Goal: Information Seeking & Learning: Learn about a topic

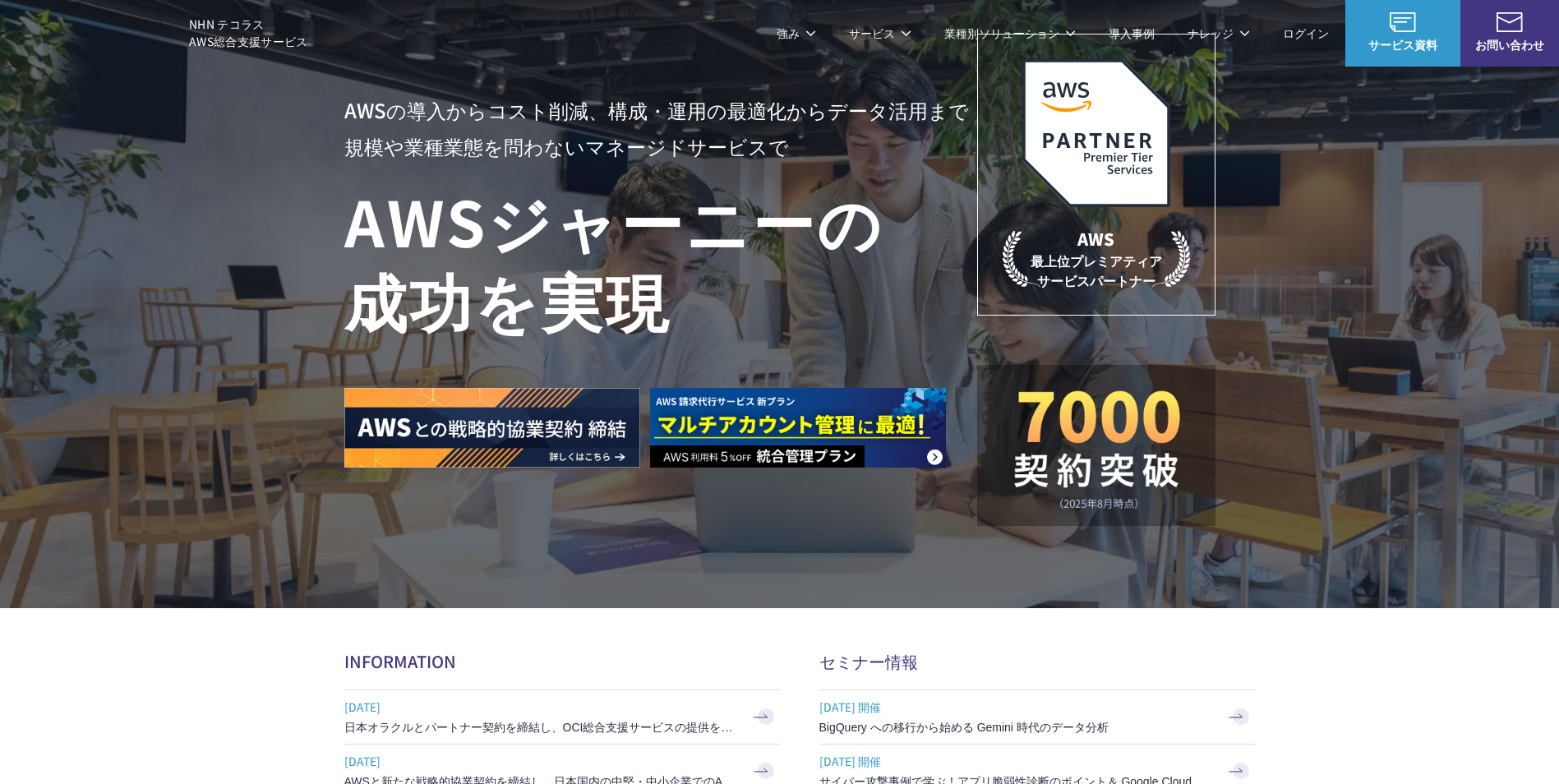
scroll to position [82, 0]
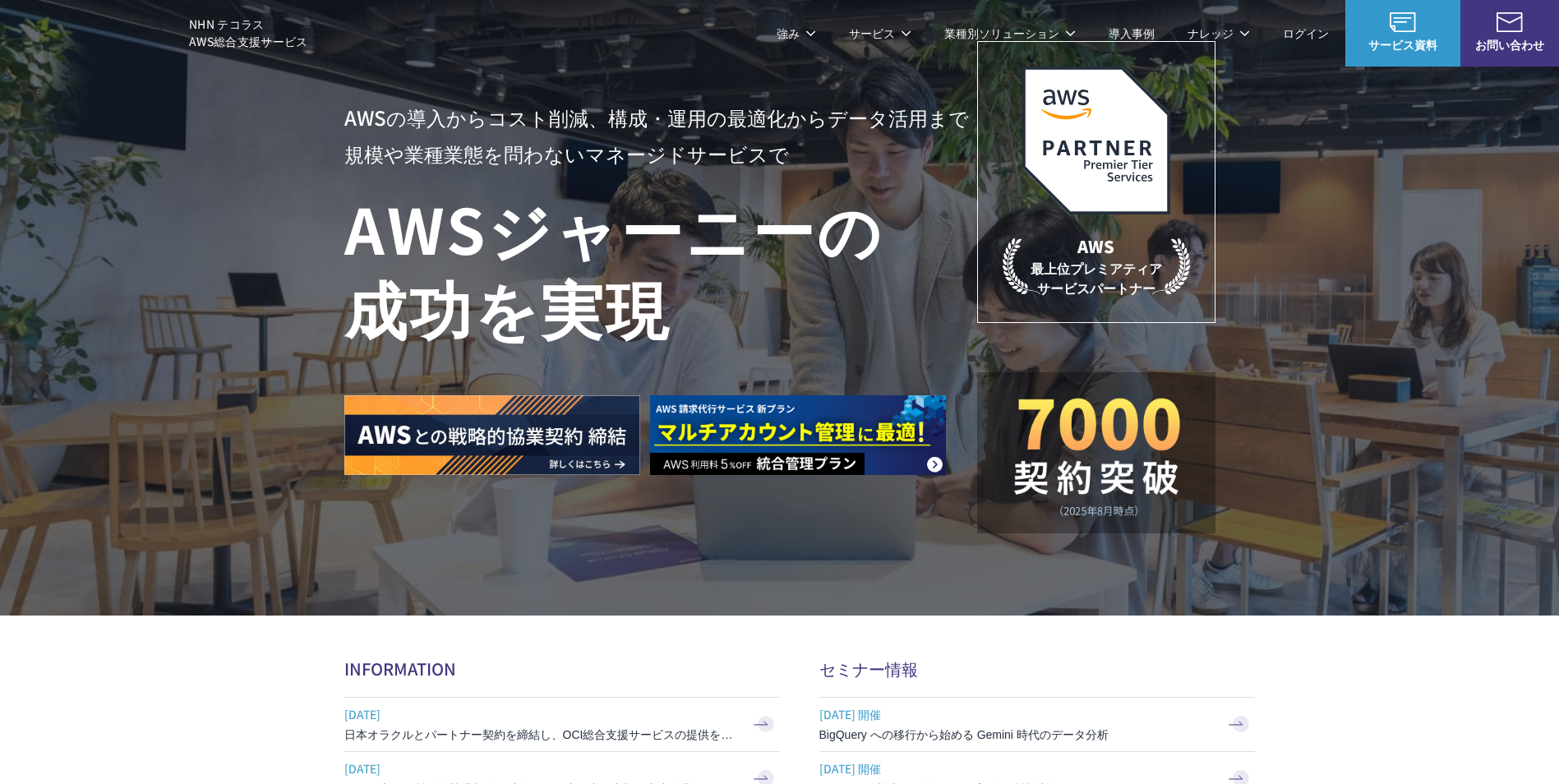
click at [408, 142] on link "AWS請求代行サービス" at bounding box center [415, 139] width 116 height 17
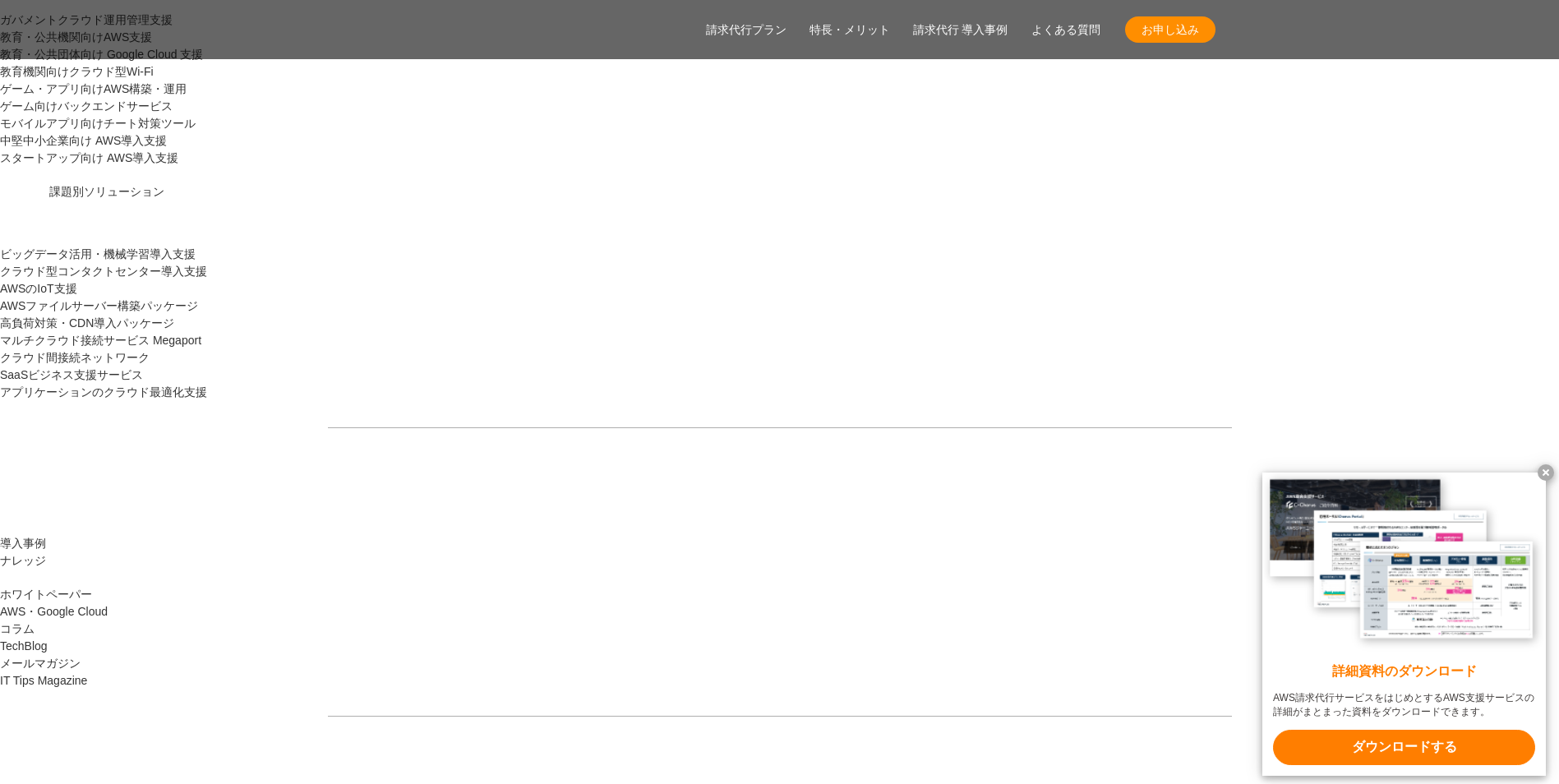
scroll to position [1807, 0]
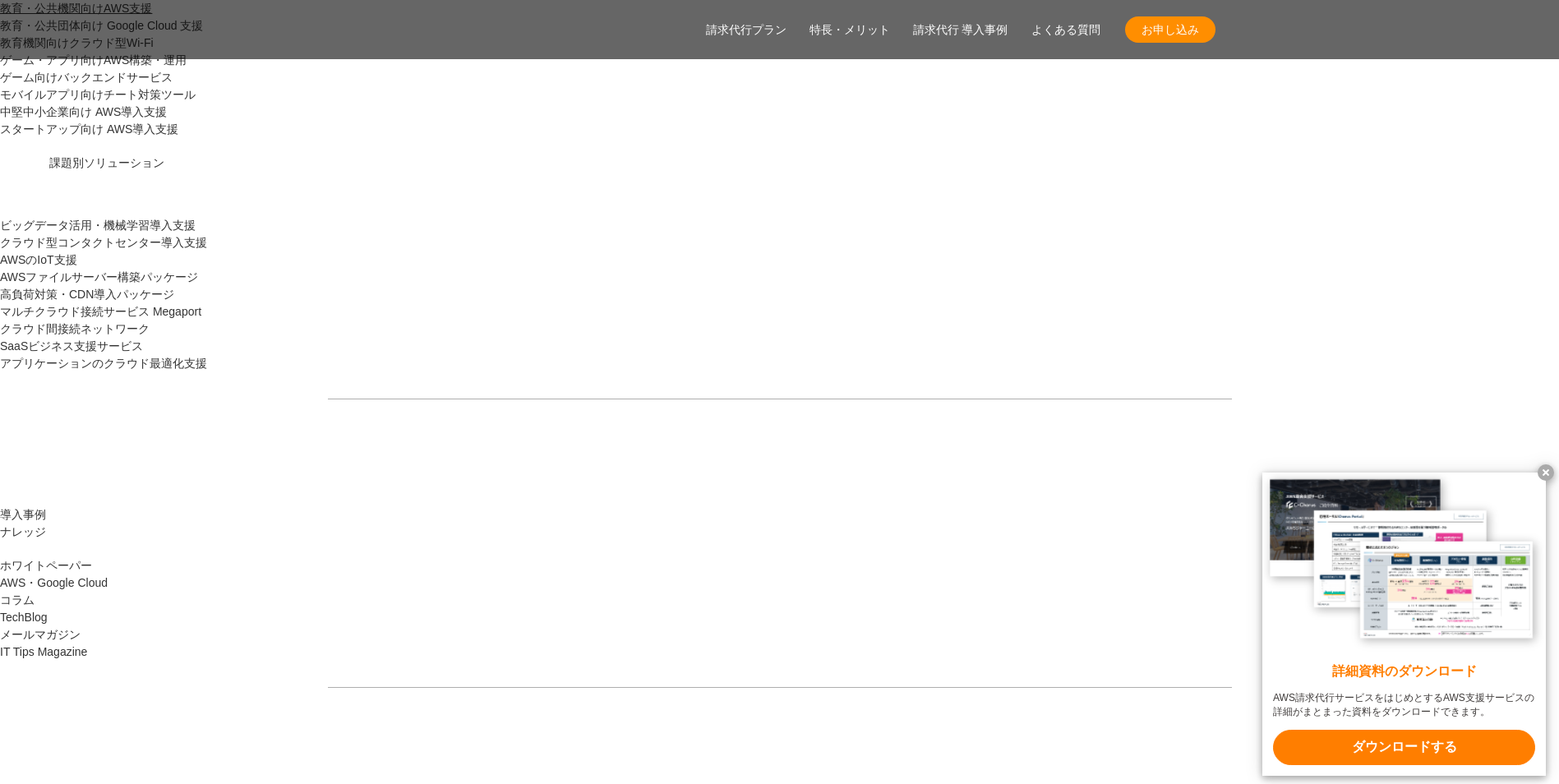
drag, startPoint x: 1010, startPoint y: 401, endPoint x: 948, endPoint y: 352, distance: 79.0
drag, startPoint x: 948, startPoint y: 352, endPoint x: 975, endPoint y: 449, distance: 100.7
drag, startPoint x: 975, startPoint y: 449, endPoint x: 974, endPoint y: 514, distance: 65.0
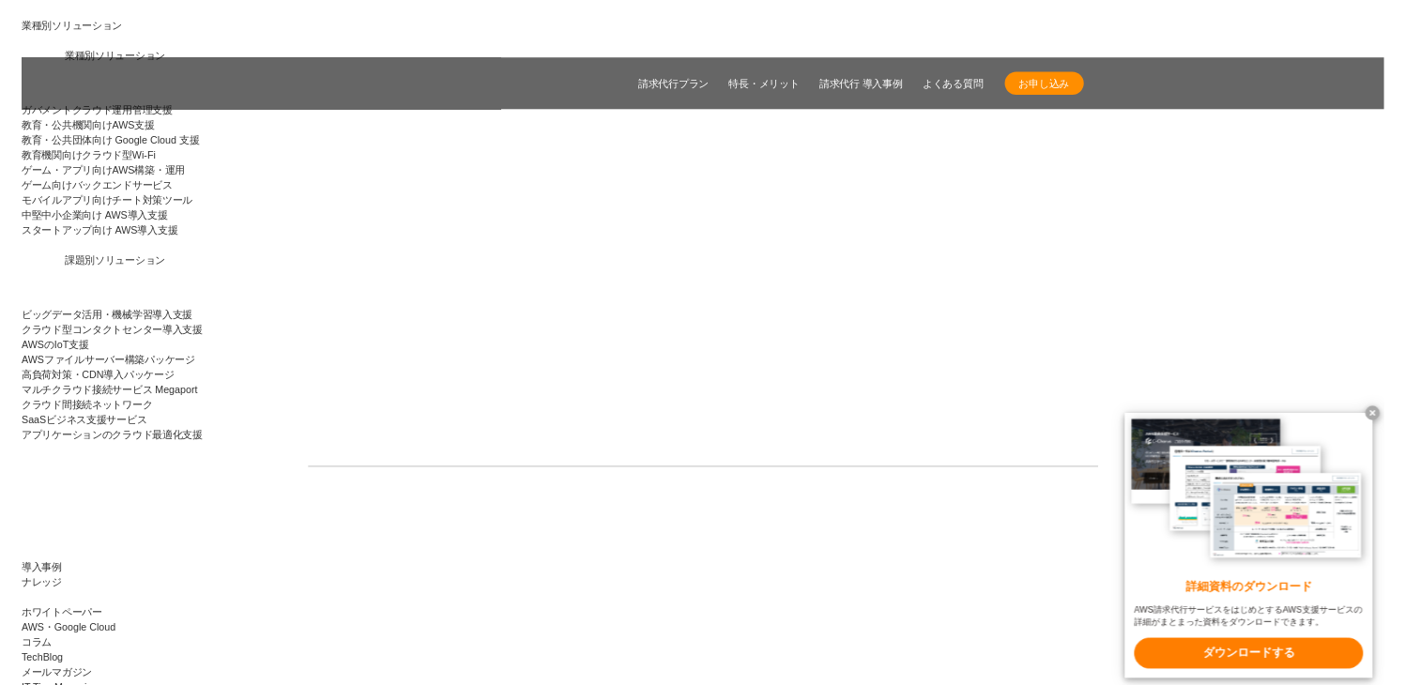
scroll to position [1878, 0]
